Goal: Navigation & Orientation: Find specific page/section

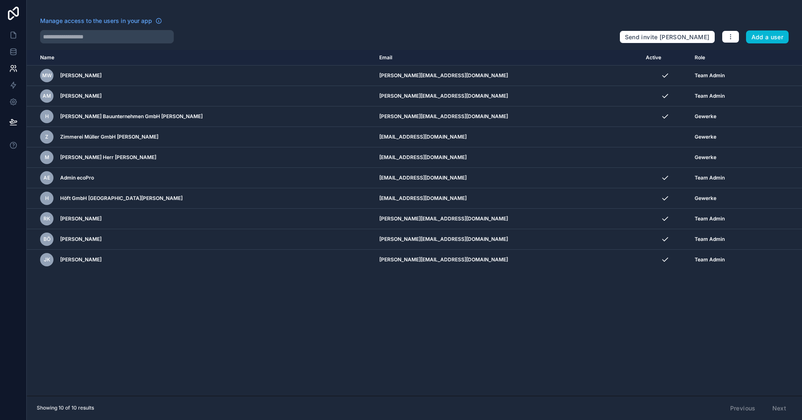
click at [450, 336] on div "Name Email Active Role userTable.email MW Maik Wiebusch m.wiebusch@ecopro.de Te…" at bounding box center [414, 223] width 775 height 346
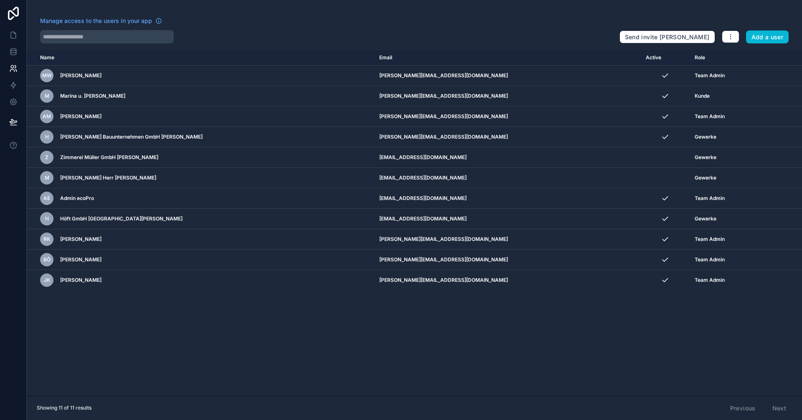
click at [408, 320] on div "Name Email Active Role userTable.email MW Maik Wiebusch m.wiebusch@ecopro.de Te…" at bounding box center [414, 223] width 775 height 346
click at [428, 361] on div "Name Email Active Role userTable.email MW Maik Wiebusch m.wiebusch@ecopro.de Te…" at bounding box center [414, 223] width 775 height 346
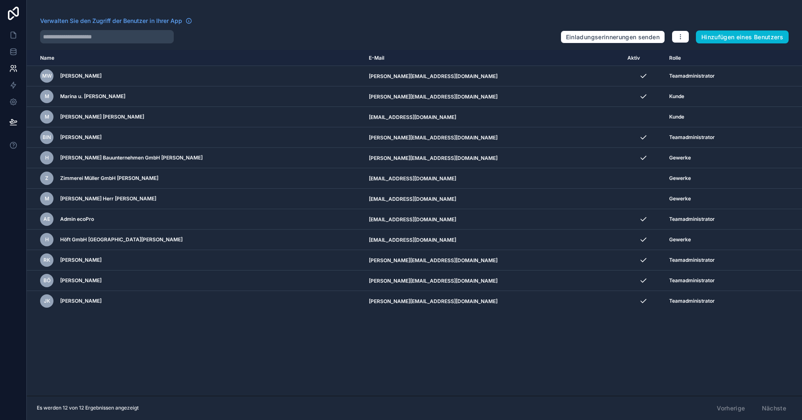
click at [396, 380] on div "Name E-Mail Aktiv Rolle Benutzertabelle.E-Mail MW [PERSON_NAME] [PERSON_NAME][E…" at bounding box center [414, 223] width 775 height 346
click at [420, 368] on div "Name E-Mail Aktiv Rolle Benutzertabelle.E-Mail MW Maik Wiebusch m.wiebusch@ecop…" at bounding box center [414, 223] width 775 height 346
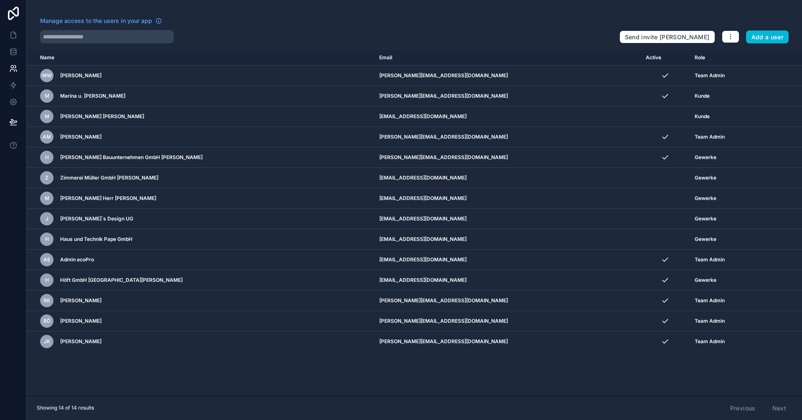
click at [46, 57] on th "Name" at bounding box center [200, 57] width 347 height 15
click at [67, 374] on div "Name Email Active Role userTable.email MW Maik Wiebusch m.wiebusch@ecopro.de Te…" at bounding box center [414, 223] width 775 height 346
click at [67, 375] on div "Name Email Active Role userTable.email MW Maik Wiebusch m.wiebusch@ecopro.de Te…" at bounding box center [414, 223] width 775 height 346
click at [329, 382] on div "Name Email Active Role userTable.email MW Maik Wiebusch m.wiebusch@ecopro.de Te…" at bounding box center [414, 223] width 775 height 346
click at [727, 35] on icon "button" at bounding box center [730, 36] width 7 height 7
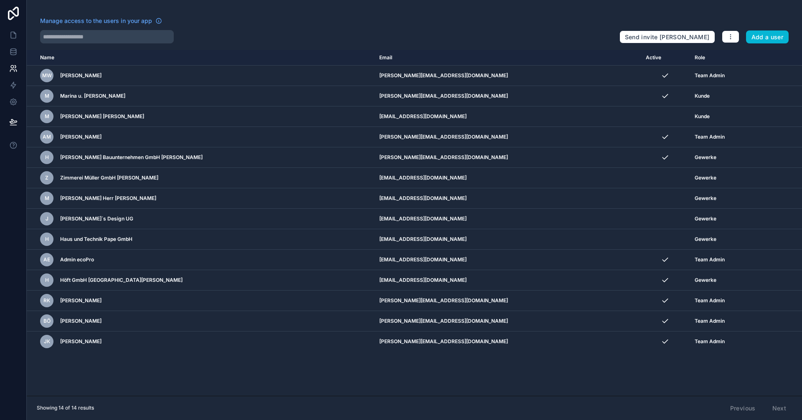
click at [731, 15] on div "Manage access to the users in your app Send invite reminders Add a user Name Em…" at bounding box center [414, 210] width 775 height 420
click at [461, 374] on div "Name Email Active Role userTable.email MW Maik Wiebusch m.wiebusch@ecopro.de Te…" at bounding box center [414, 223] width 775 height 346
drag, startPoint x: 457, startPoint y: 374, endPoint x: 331, endPoint y: 377, distance: 125.7
click at [331, 377] on div "Name Email Active Role userTable.email MW Maik Wiebusch m.wiebusch@ecopro.de Te…" at bounding box center [414, 223] width 775 height 346
click at [13, 101] on icon at bounding box center [13, 102] width 2 height 2
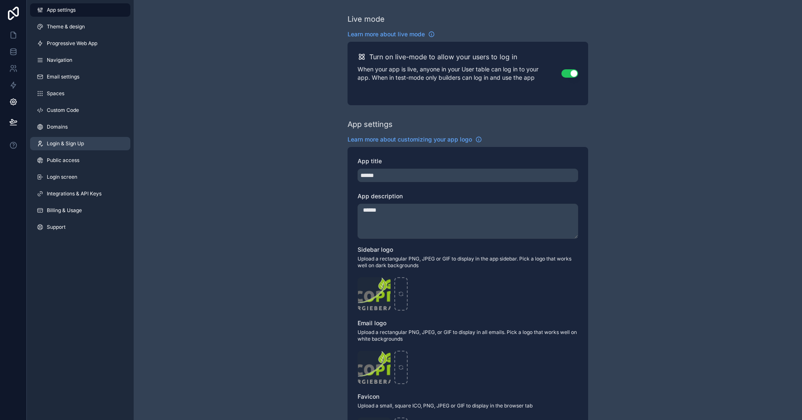
click at [80, 147] on span "Login & Sign Up" at bounding box center [65, 143] width 37 height 7
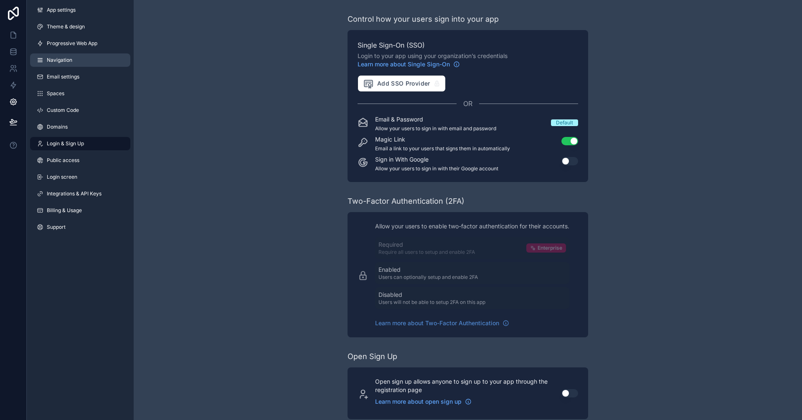
click at [53, 62] on span "Navigation" at bounding box center [59, 60] width 25 height 7
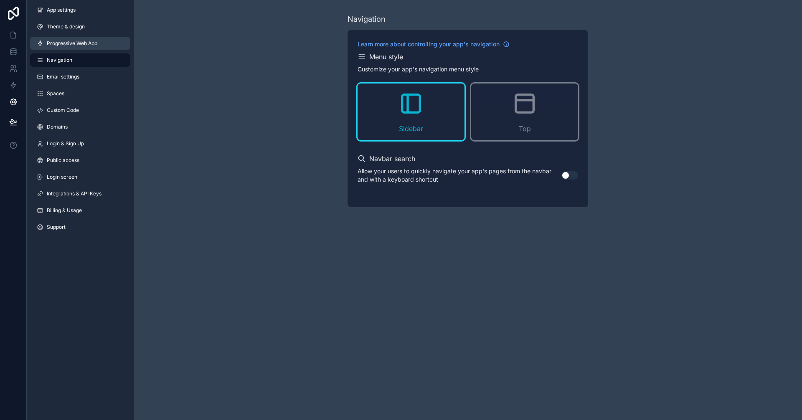
click at [53, 46] on span "Progressive Web App" at bounding box center [72, 43] width 51 height 7
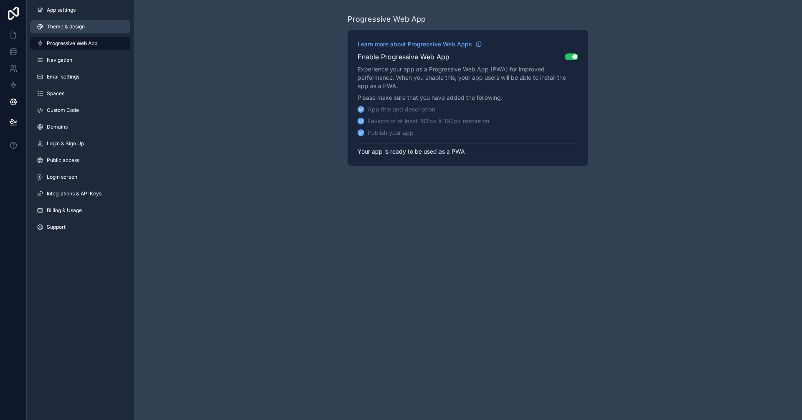
click at [55, 31] on link "Theme & design" at bounding box center [80, 26] width 100 height 13
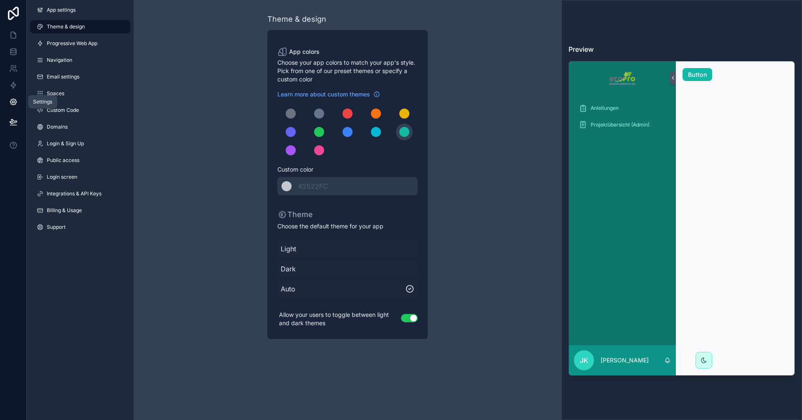
click at [11, 104] on icon at bounding box center [13, 102] width 6 height 6
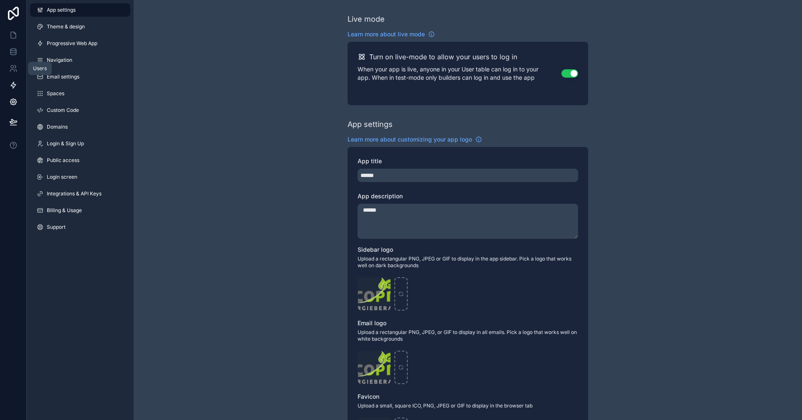
click at [15, 84] on icon at bounding box center [13, 85] width 8 height 8
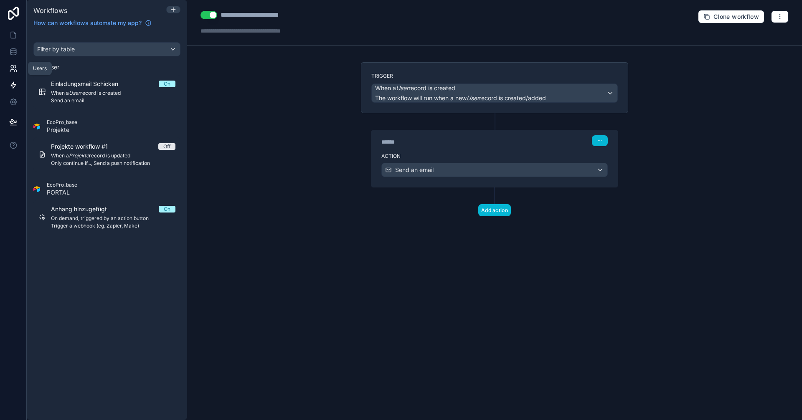
click at [13, 74] on link at bounding box center [13, 68] width 26 height 17
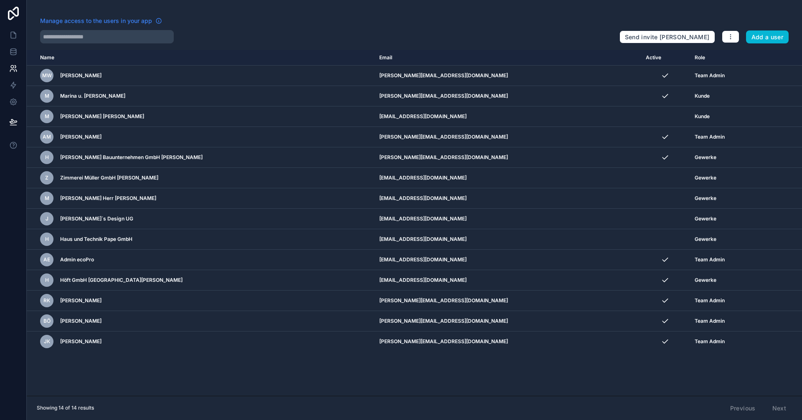
click at [108, 17] on span "Manage access to the users in your app" at bounding box center [96, 21] width 112 height 8
click at [14, 53] on icon at bounding box center [12, 51] width 5 height 3
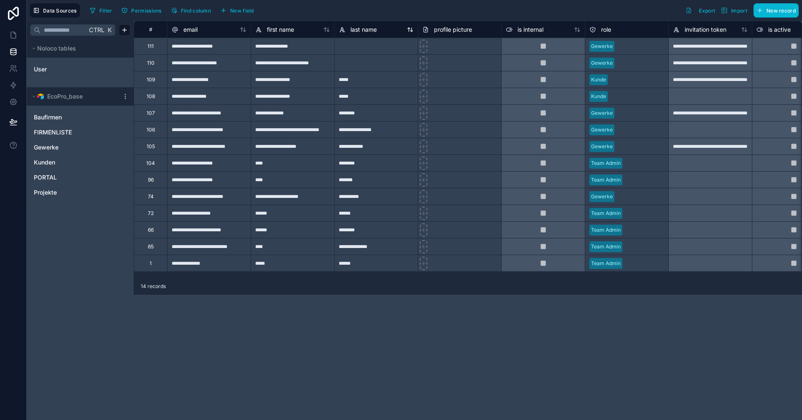
click at [409, 30] on icon at bounding box center [408, 30] width 2 height 4
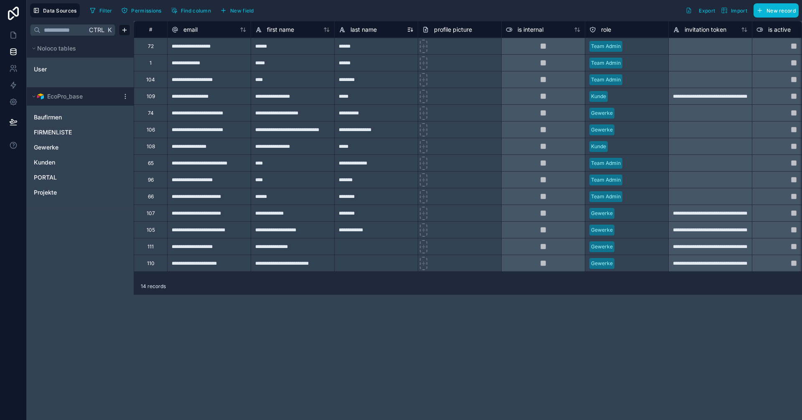
click at [412, 29] on icon at bounding box center [410, 29] width 7 height 7
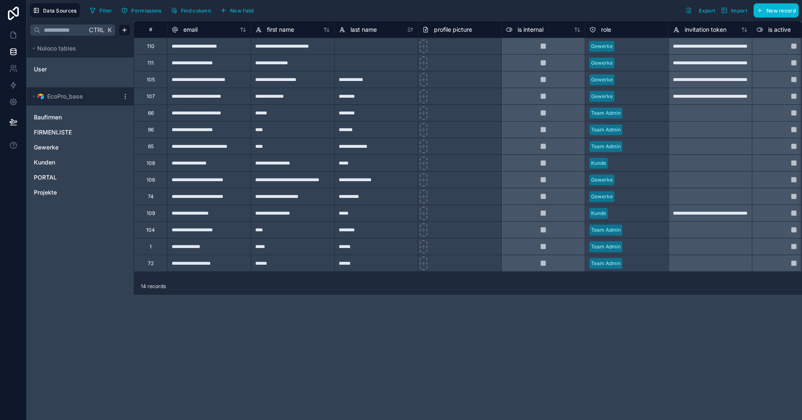
click at [412, 29] on icon at bounding box center [410, 29] width 7 height 7
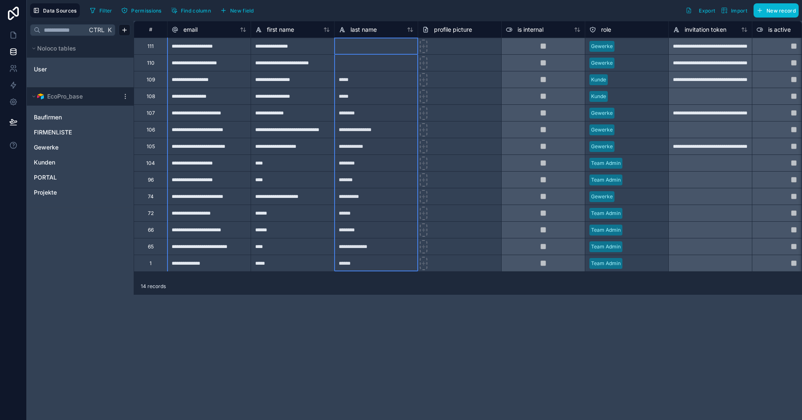
click at [286, 320] on div "**********" at bounding box center [468, 220] width 668 height 399
click at [194, 347] on div "**********" at bounding box center [468, 220] width 668 height 399
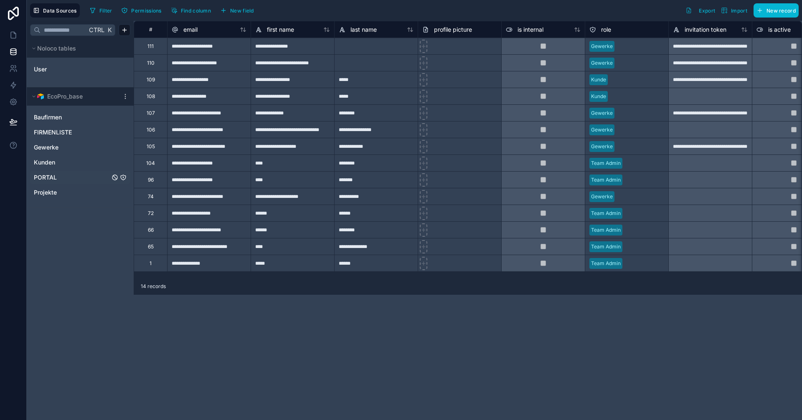
click at [49, 181] on span "PORTAL" at bounding box center [45, 177] width 23 height 8
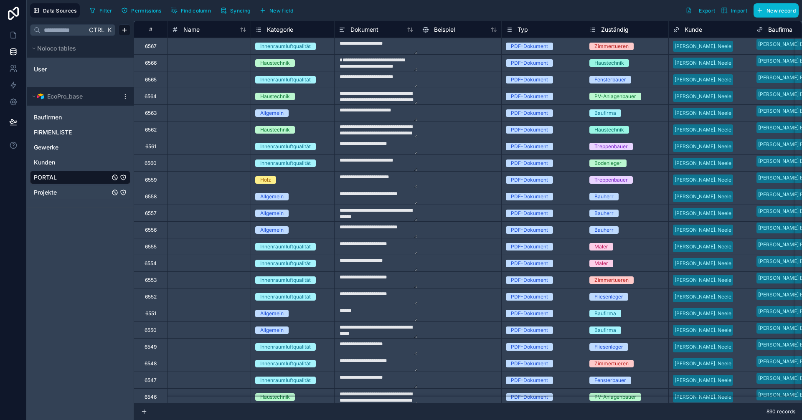
click at [49, 193] on span "Projekte" at bounding box center [45, 192] width 23 height 8
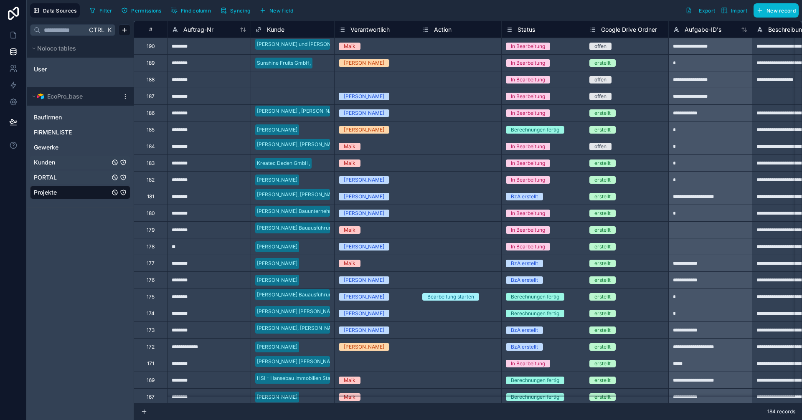
click at [46, 161] on span "Kunden" at bounding box center [44, 162] width 21 height 8
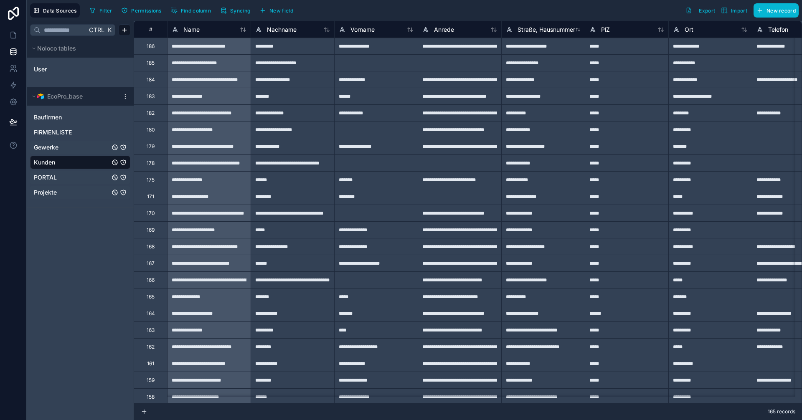
click at [44, 145] on span "Gewerke" at bounding box center [46, 147] width 25 height 8
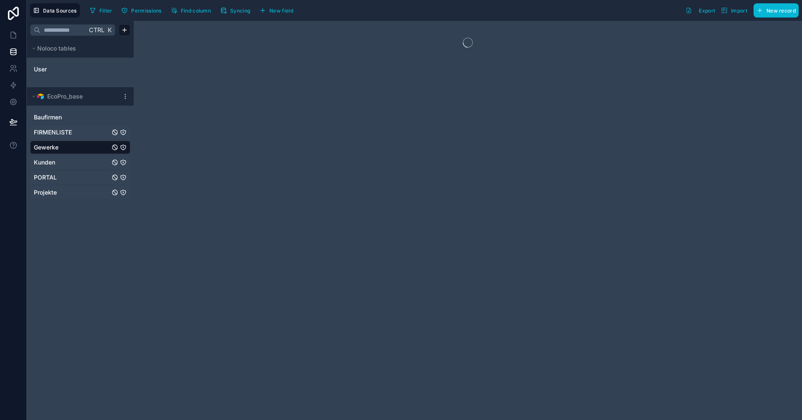
click at [44, 131] on span "FIRMENLISTE" at bounding box center [53, 132] width 38 height 8
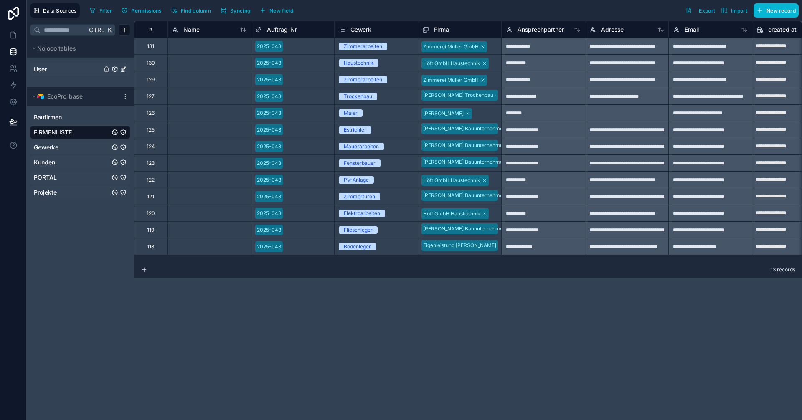
click at [45, 66] on span "User" at bounding box center [40, 69] width 13 height 8
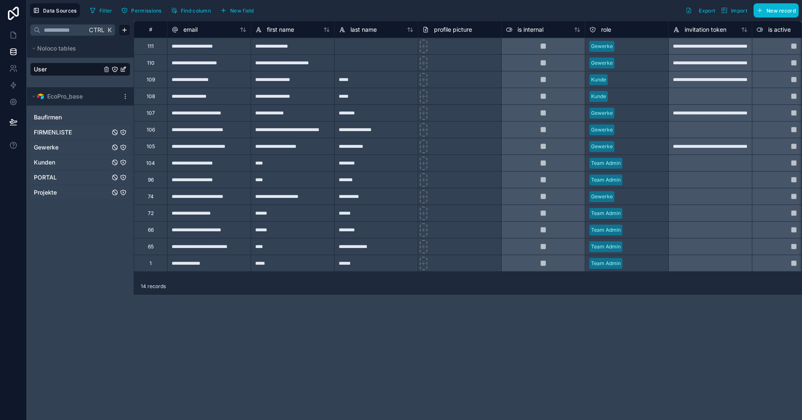
click at [123, 68] on icon "User" at bounding box center [123, 69] width 7 height 7
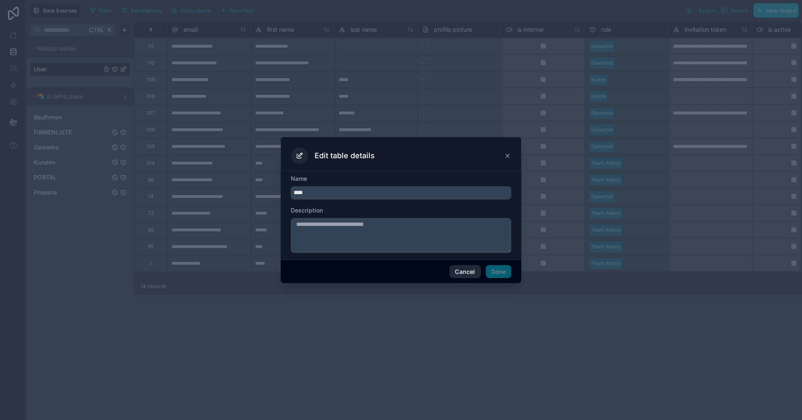
click at [461, 276] on button "Cancel" at bounding box center [464, 271] width 31 height 13
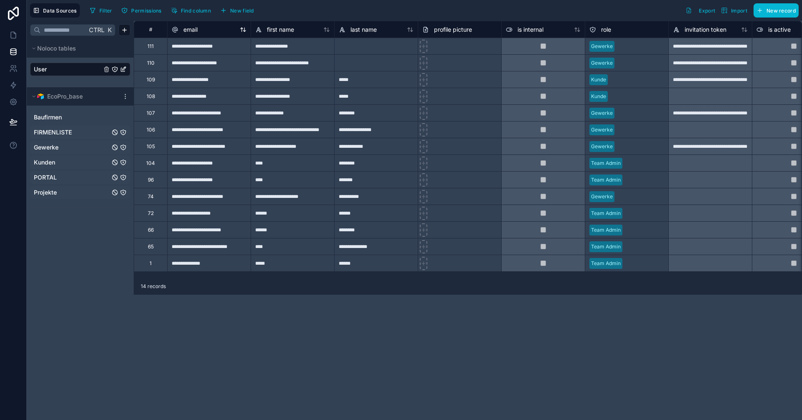
click at [243, 30] on icon at bounding box center [243, 29] width 7 height 7
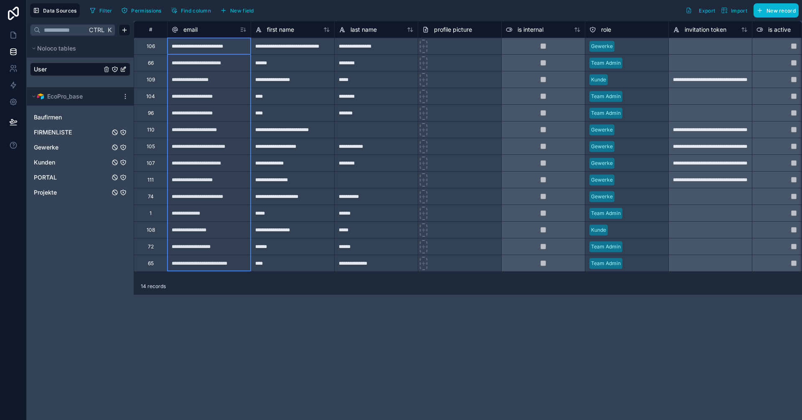
click at [242, 31] on icon at bounding box center [242, 31] width 2 height 0
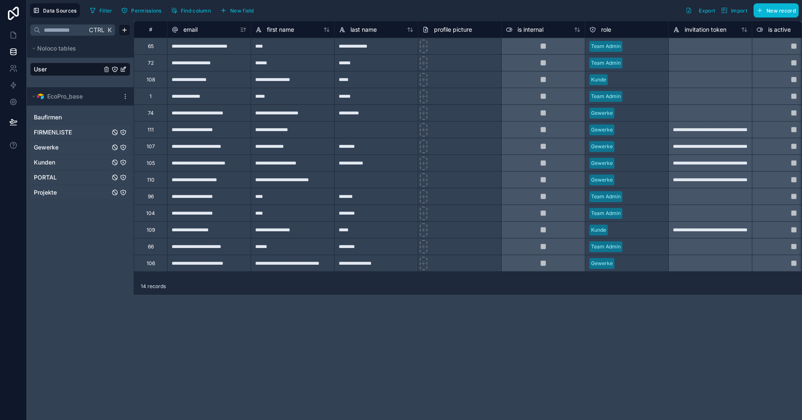
click at [281, 329] on div "**********" at bounding box center [468, 220] width 668 height 399
click at [12, 67] on icon at bounding box center [13, 68] width 8 height 8
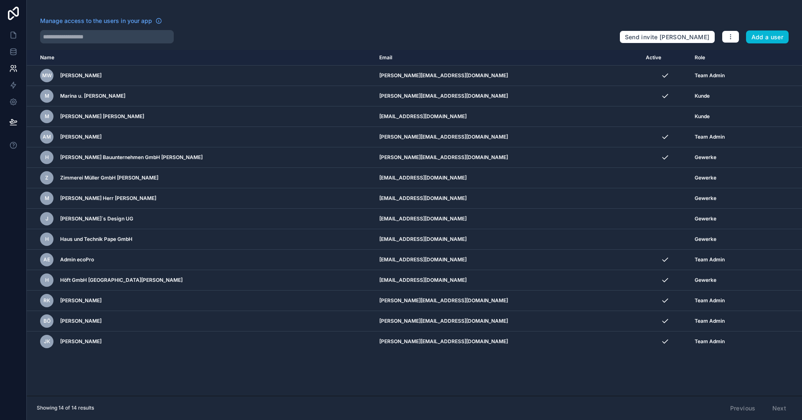
drag, startPoint x: 301, startPoint y: 375, endPoint x: 258, endPoint y: 371, distance: 43.6
click at [258, 371] on div "Name Email Active Role userTable.email MW Maik Wiebusch m.wiebusch@ecopro.de Te…" at bounding box center [414, 223] width 775 height 346
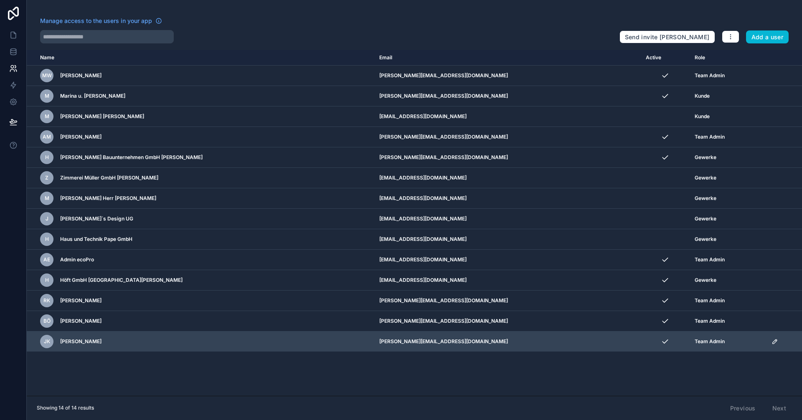
click at [118, 342] on div "JK Jens Klöpfel" at bounding box center [160, 341] width 240 height 13
click at [751, 344] on div "Team Admin" at bounding box center [727, 341] width 67 height 7
click at [771, 343] on icon "scrollable content" at bounding box center [774, 341] width 7 height 7
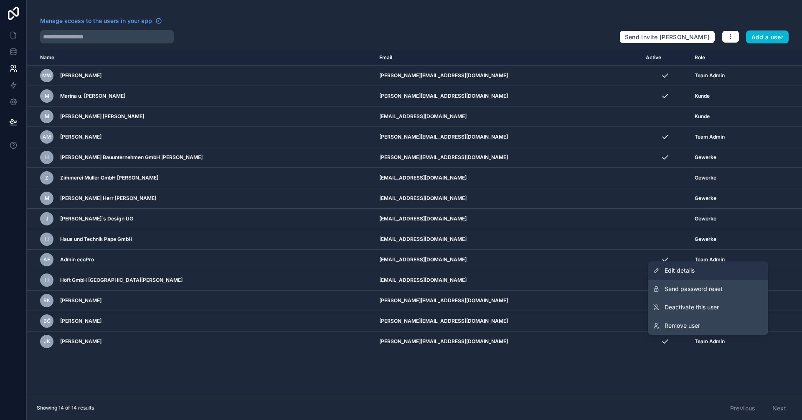
click at [682, 275] on link "Edit details" at bounding box center [708, 270] width 120 height 18
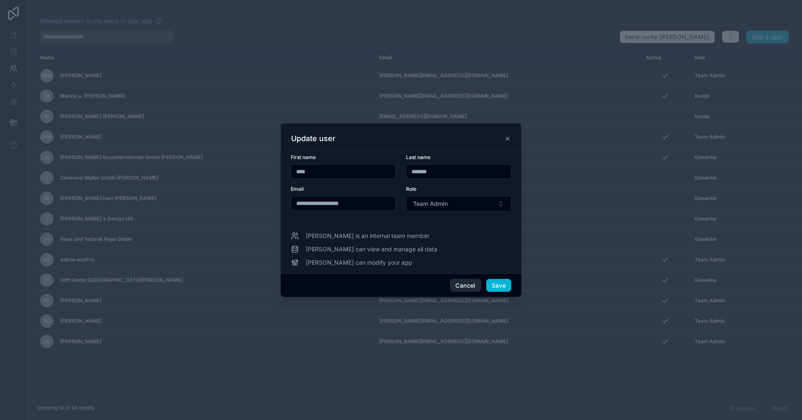
click at [469, 286] on button "Cancel" at bounding box center [465, 285] width 31 height 13
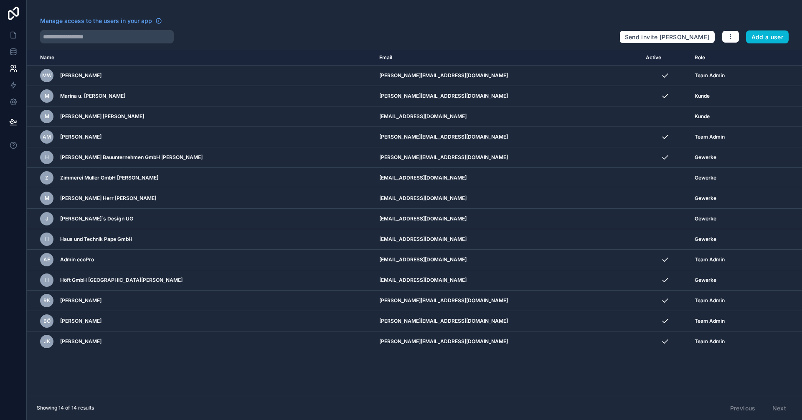
click at [243, 371] on div "Name Email Active Role userTable.email MW Maik Wiebusch m.wiebusch@ecopro.de Te…" at bounding box center [414, 223] width 775 height 346
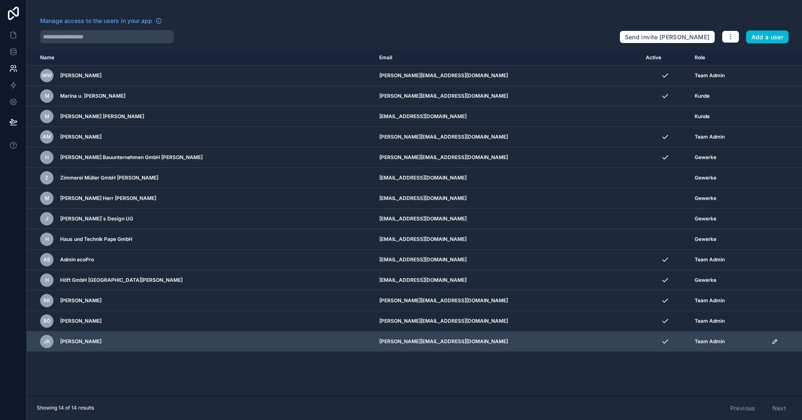
drag, startPoint x: 241, startPoint y: 345, endPoint x: 218, endPoint y: 344, distance: 23.4
click at [218, 344] on div "JK Jens Klöpfel" at bounding box center [160, 341] width 240 height 13
click at [57, 342] on div "JK Jens Klöpfel" at bounding box center [160, 341] width 240 height 13
click at [105, 338] on div "JK Jens Klöpfel" at bounding box center [160, 341] width 240 height 13
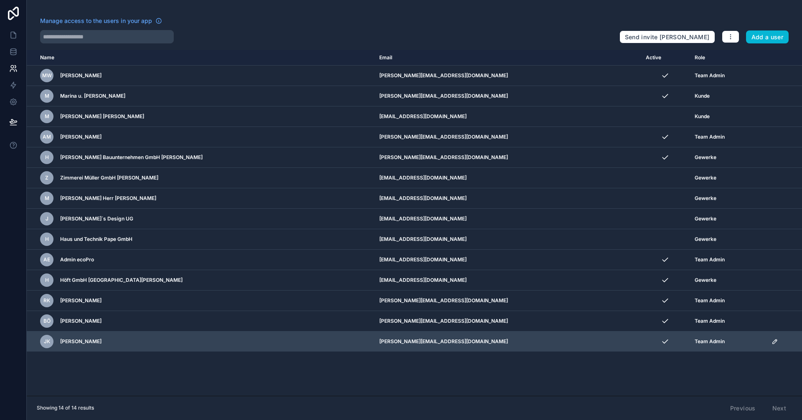
click at [105, 338] on div "JK Jens Klöpfel" at bounding box center [160, 341] width 240 height 13
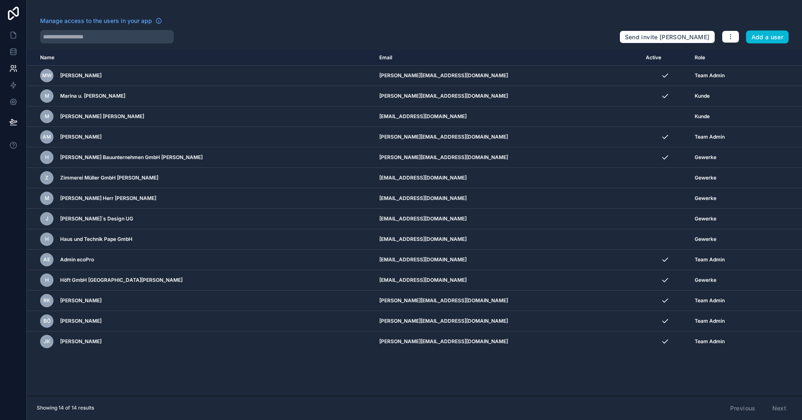
click at [299, 368] on div "Name Email Active Role userTable.email MW Maik Wiebusch m.wiebusch@ecopro.de Te…" at bounding box center [414, 223] width 775 height 346
click at [733, 37] on icon "button" at bounding box center [730, 36] width 7 height 7
click at [667, 17] on div "Manage access to the users in your app Send invite reminders Add a user" at bounding box center [414, 30] width 775 height 27
click at [316, 384] on div "Name Email Active Role userTable.email MW Maik Wiebusch m.wiebusch@ecopro.de Te…" at bounding box center [414, 223] width 775 height 346
click at [449, 382] on div "Name Email Active Role userTable.email MW Maik Wiebusch m.wiebusch@ecopro.de Te…" at bounding box center [414, 223] width 775 height 346
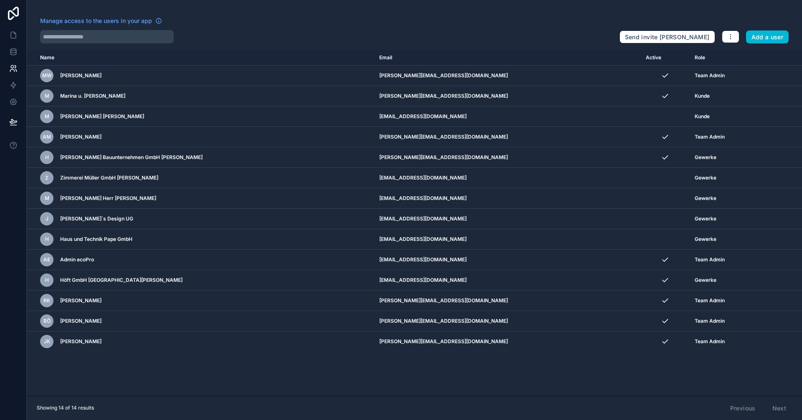
click at [466, 373] on div "Name Email Active Role userTable.email MW Maik Wiebusch m.wiebusch@ecopro.de Te…" at bounding box center [414, 223] width 775 height 346
